Goal: Information Seeking & Learning: Learn about a topic

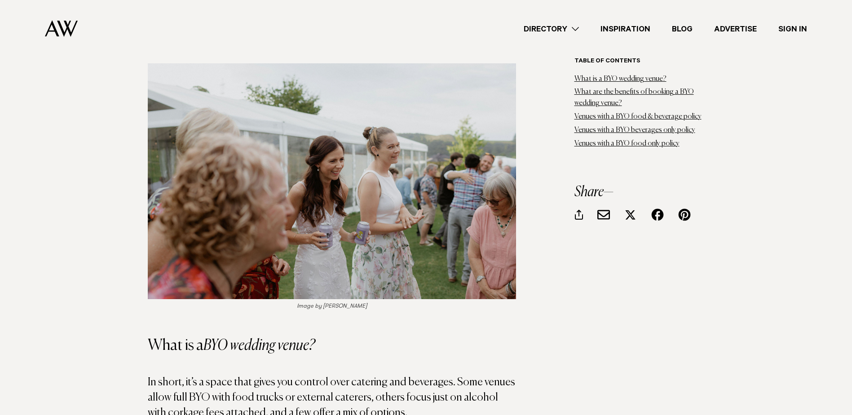
scroll to position [763, 0]
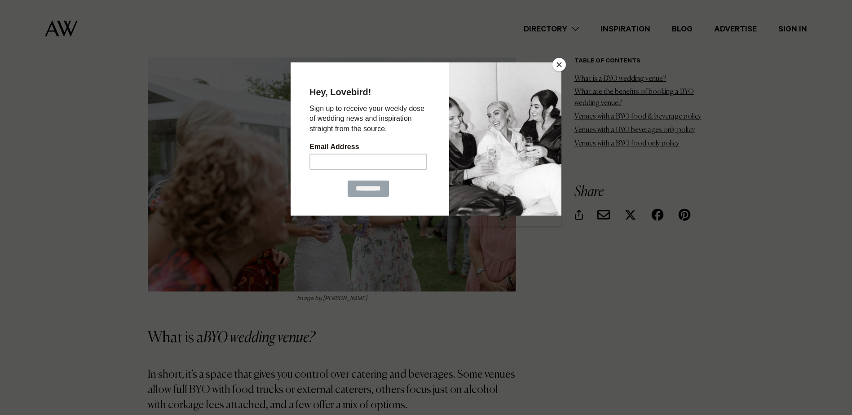
click at [560, 62] on button "Close" at bounding box center [558, 64] width 13 height 13
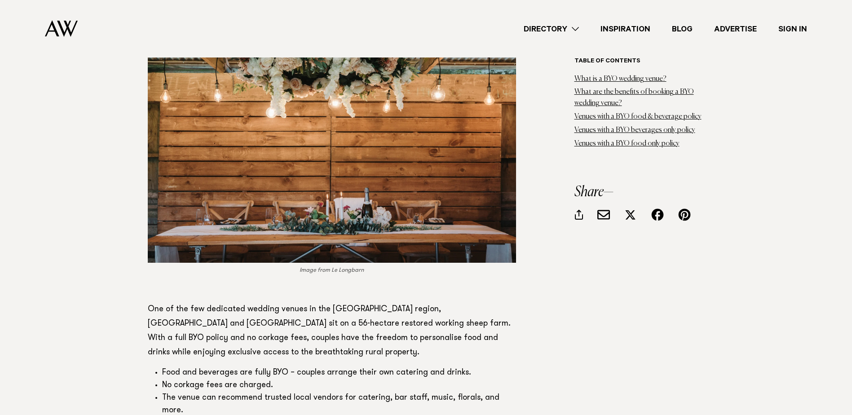
scroll to position [1706, 0]
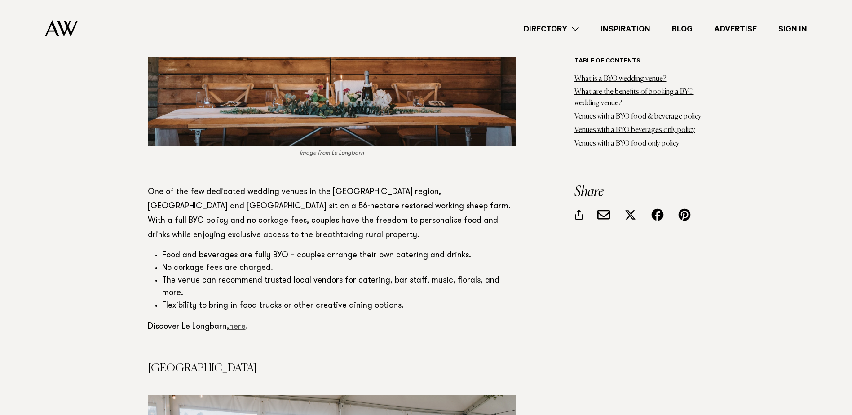
click at [233, 323] on link "here" at bounding box center [237, 327] width 17 height 8
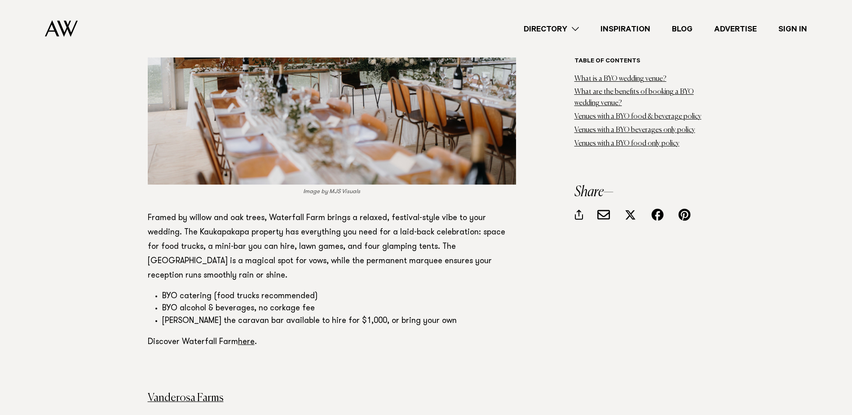
scroll to position [2155, 0]
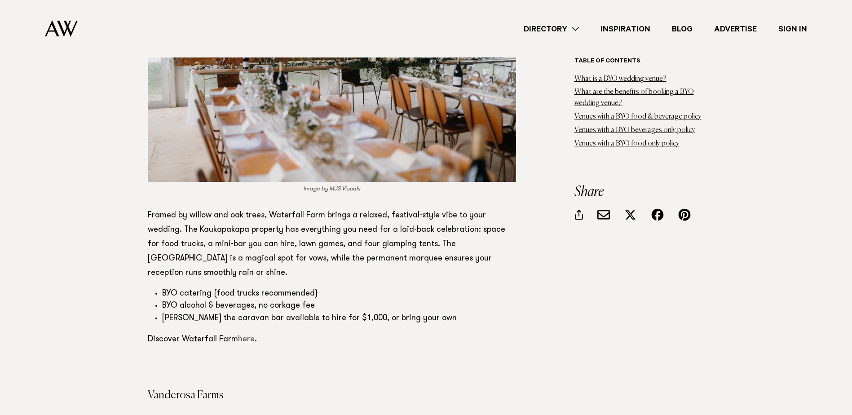
click at [244, 335] on link "here" at bounding box center [246, 339] width 17 height 8
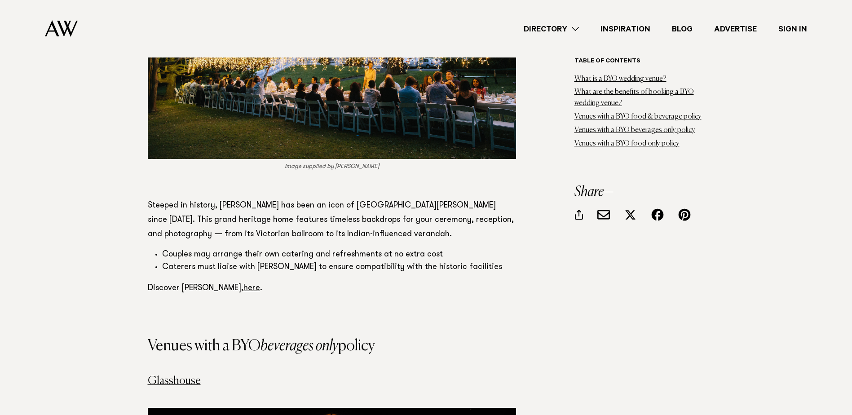
scroll to position [3592, 0]
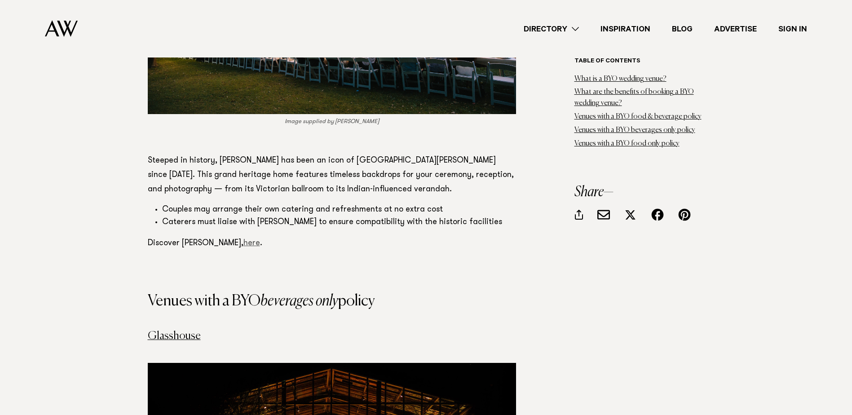
click at [243, 239] on link "here" at bounding box center [251, 243] width 17 height 8
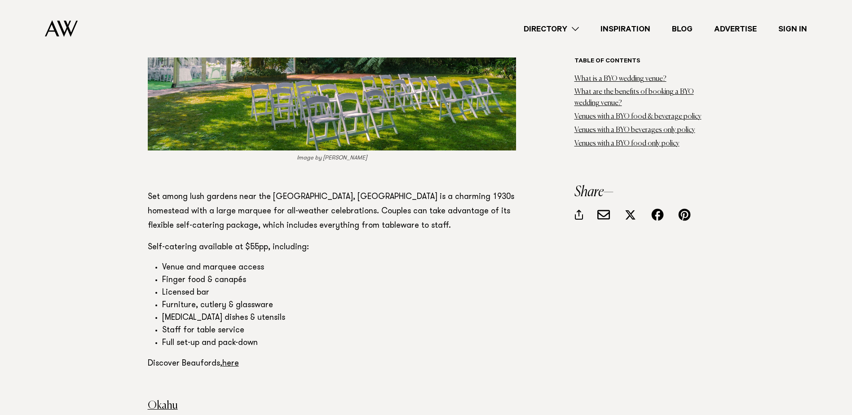
scroll to position [4939, 0]
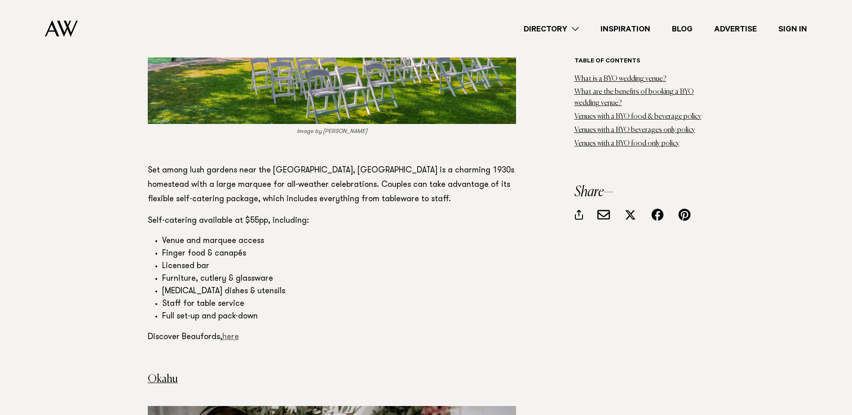
click at [232, 333] on link "here" at bounding box center [230, 337] width 17 height 8
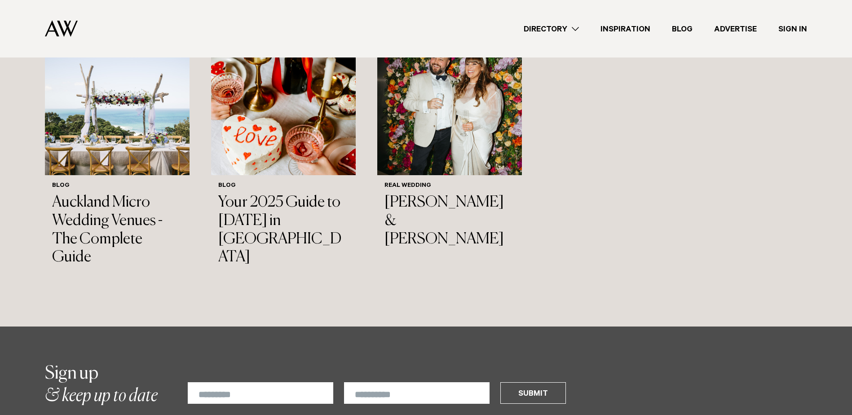
scroll to position [6017, 0]
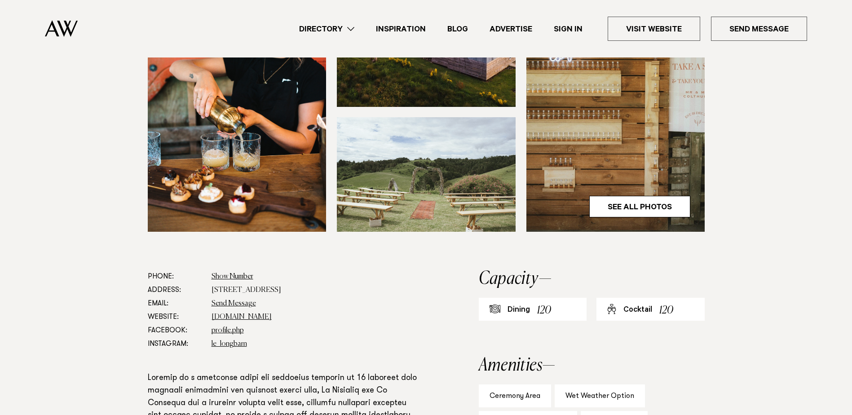
scroll to position [314, 0]
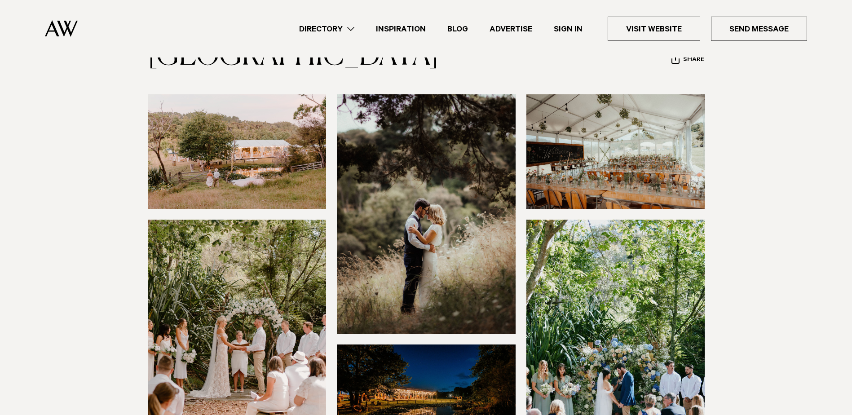
scroll to position [45, 0]
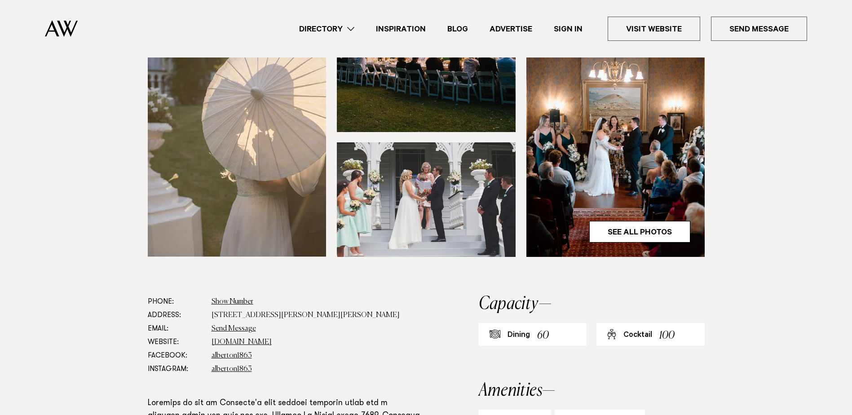
scroll to position [225, 0]
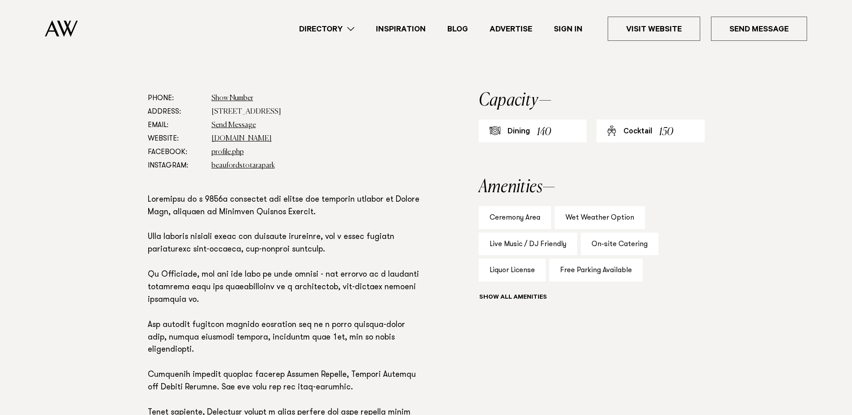
scroll to position [494, 0]
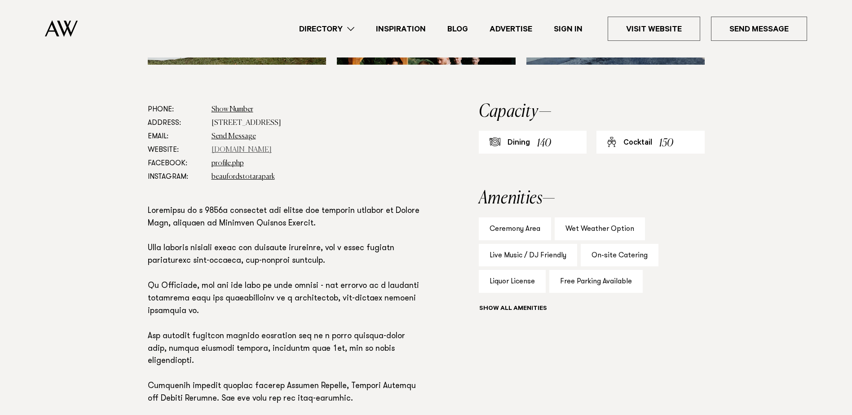
click at [242, 146] on link "[DOMAIN_NAME]" at bounding box center [241, 149] width 60 height 7
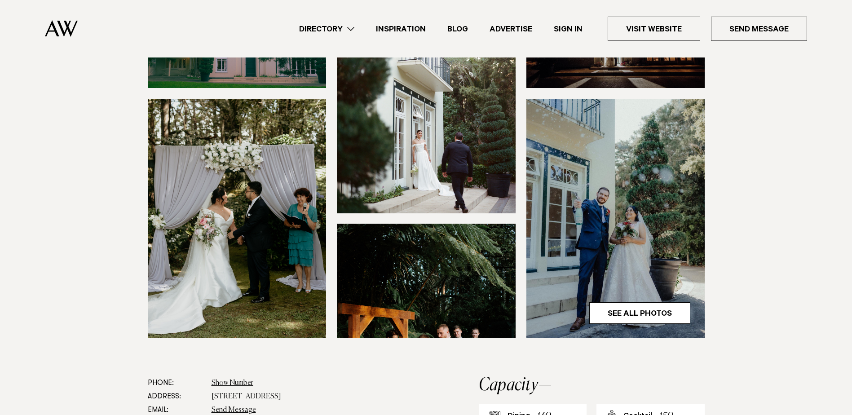
scroll to position [0, 0]
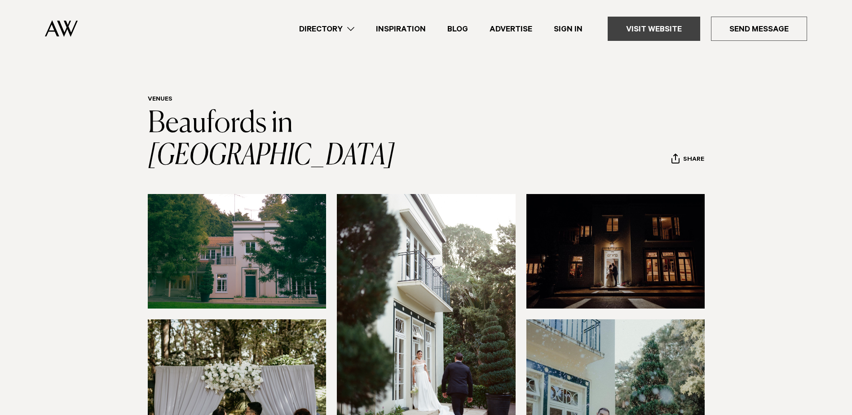
click at [663, 27] on link "Visit Website" at bounding box center [654, 29] width 92 height 24
